Goal: Task Accomplishment & Management: Manage account settings

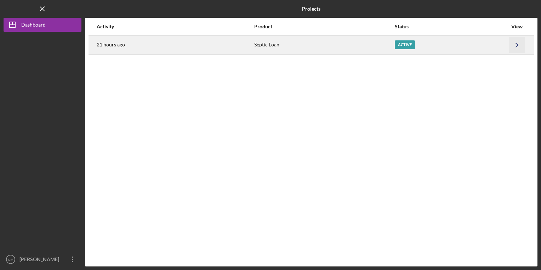
click at [524, 40] on icon "Icon/Navigate" at bounding box center [518, 45] width 16 height 16
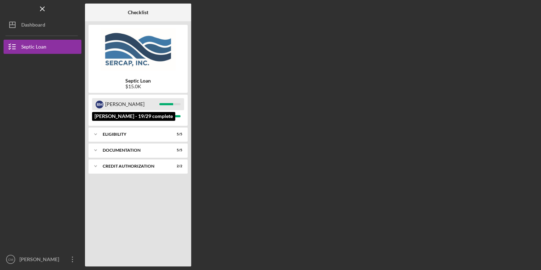
click at [169, 105] on div at bounding box center [166, 104] width 14 height 2
click at [108, 105] on div "[PERSON_NAME]" at bounding box center [132, 104] width 54 height 12
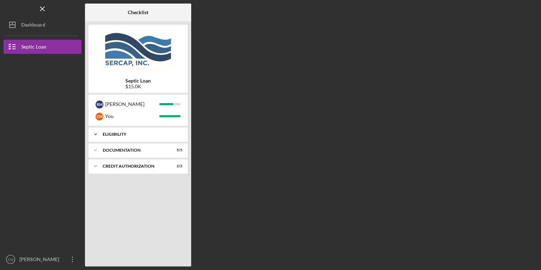
click at [109, 133] on div "Eligibility" at bounding box center [141, 134] width 76 height 4
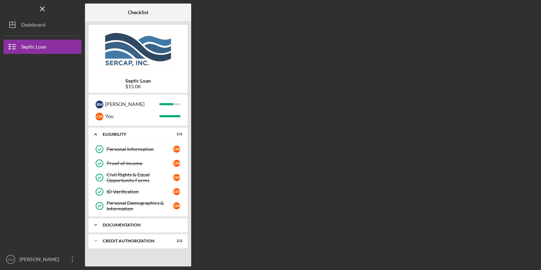
click at [124, 220] on div "Icon/Expander Documentation 5 / 5" at bounding box center [138, 225] width 99 height 14
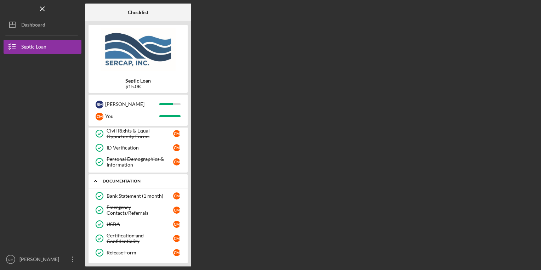
scroll to position [62, 0]
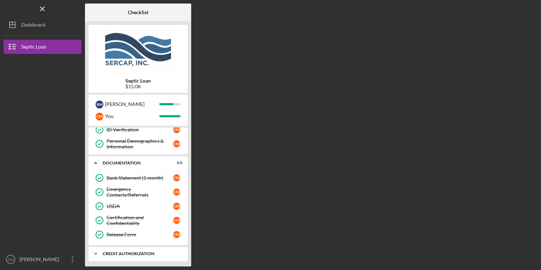
click at [140, 252] on div "CREDIT AUTHORIZATION" at bounding box center [141, 254] width 76 height 4
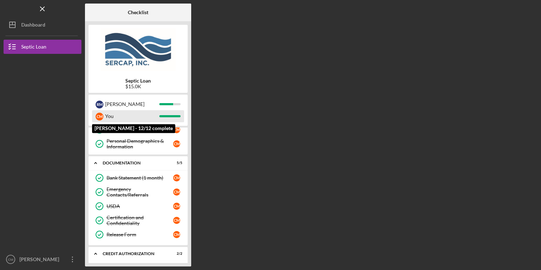
click at [106, 110] on div "You" at bounding box center [132, 116] width 54 height 12
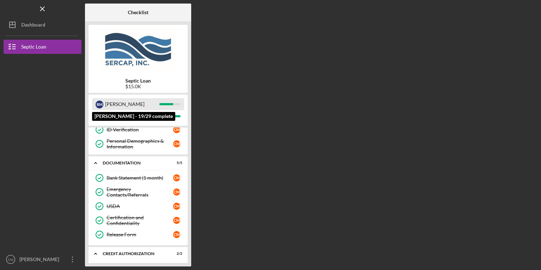
click at [111, 101] on div "[PERSON_NAME]" at bounding box center [132, 104] width 54 height 12
click at [112, 105] on div "[PERSON_NAME]" at bounding box center [132, 104] width 54 height 12
click at [144, 105] on div "[PERSON_NAME]" at bounding box center [132, 104] width 54 height 12
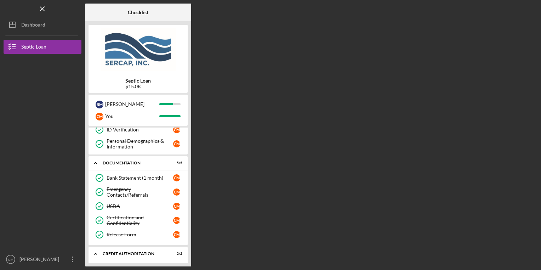
click at [185, 110] on div "R M [PERSON_NAME]" at bounding box center [138, 110] width 99 height 31
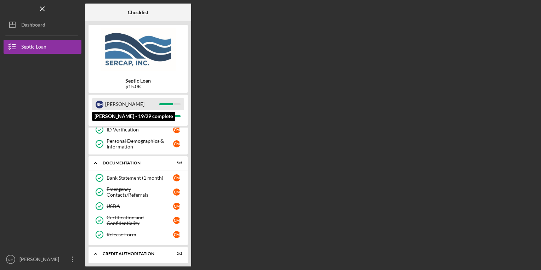
click at [166, 100] on div "R M [PERSON_NAME]" at bounding box center [138, 104] width 92 height 12
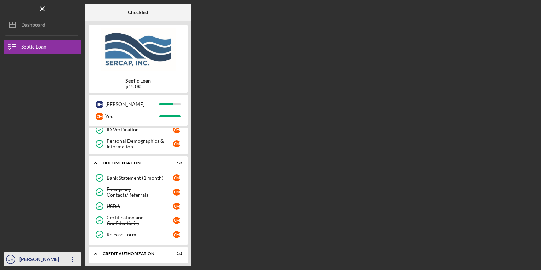
click at [40, 264] on div "[PERSON_NAME]" at bounding box center [41, 260] width 46 height 16
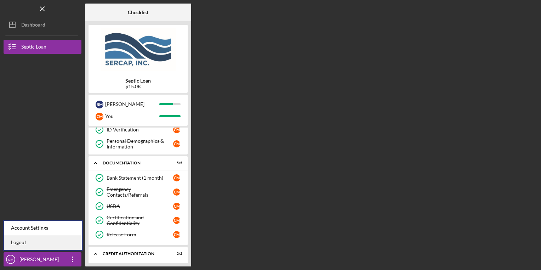
click at [29, 245] on link "Logout" at bounding box center [43, 242] width 78 height 15
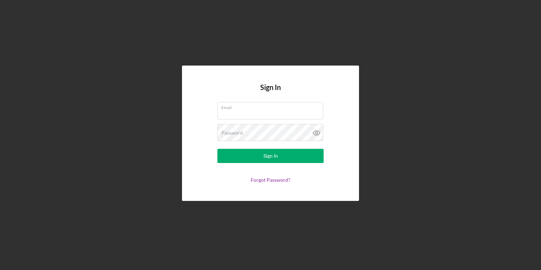
type input "[EMAIL_ADDRESS][PERSON_NAME][DOMAIN_NAME]"
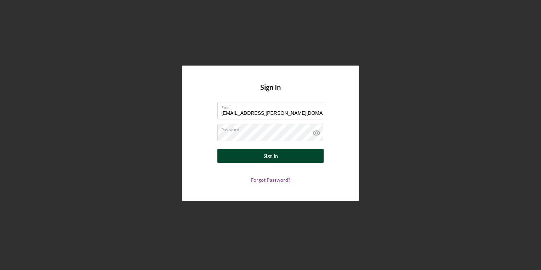
click at [276, 158] on div "Sign In" at bounding box center [271, 156] width 15 height 14
